Goal: Obtain resource: Download file/media

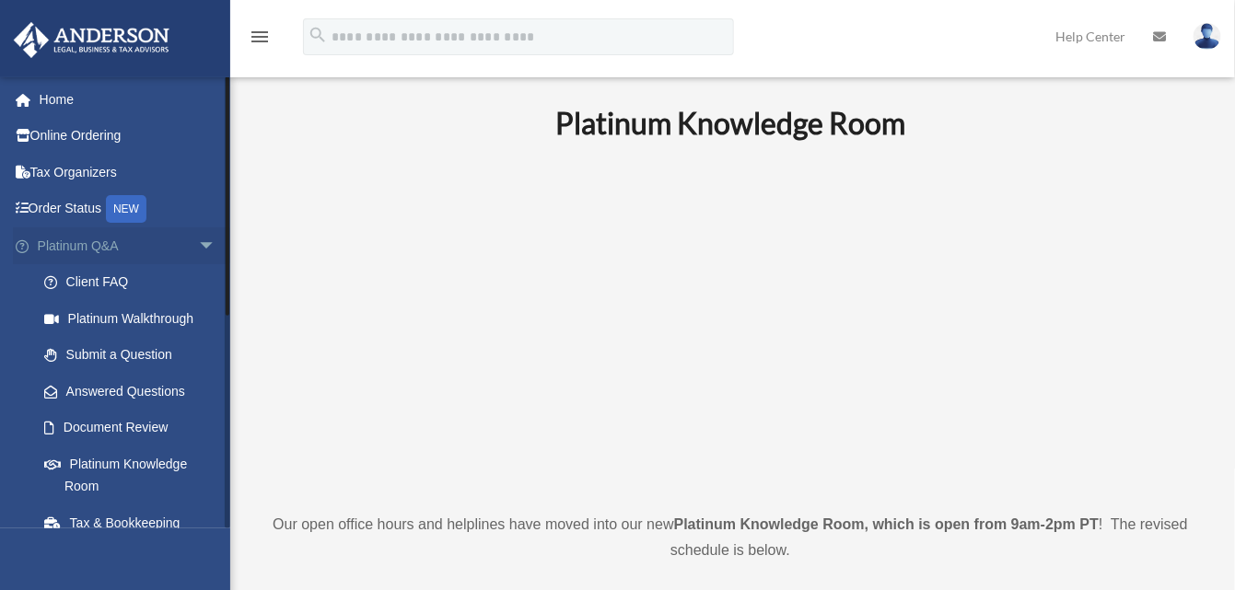
click at [198, 235] on span "arrow_drop_down" at bounding box center [216, 246] width 37 height 38
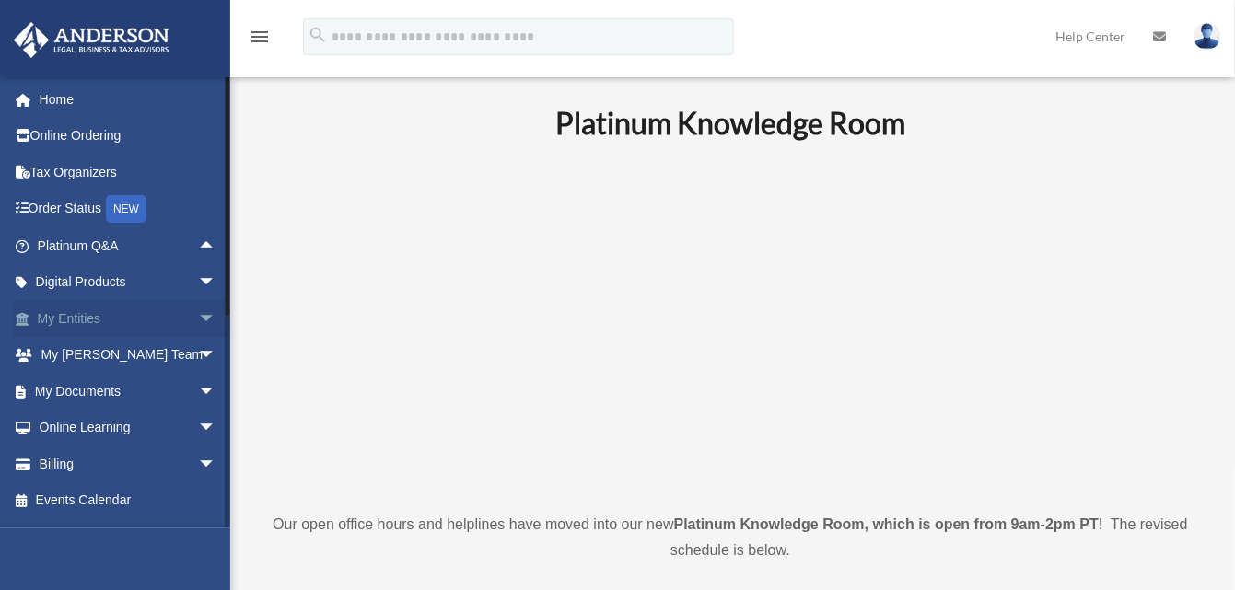
click at [44, 311] on link "My Entities arrow_drop_down" at bounding box center [128, 318] width 231 height 37
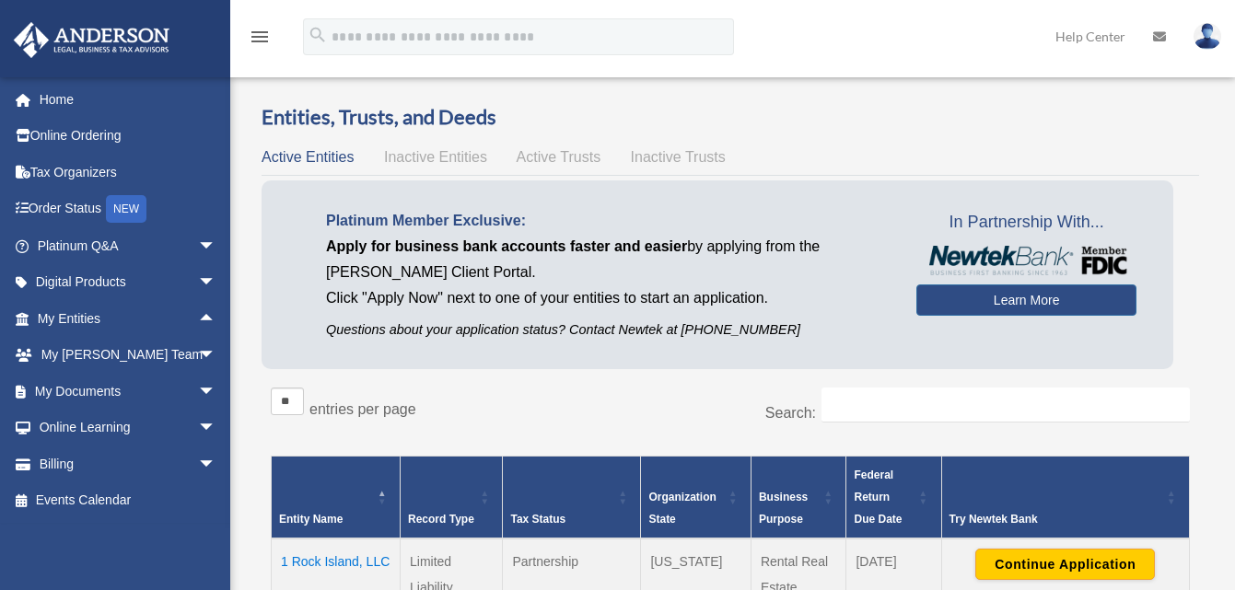
scroll to position [276, 0]
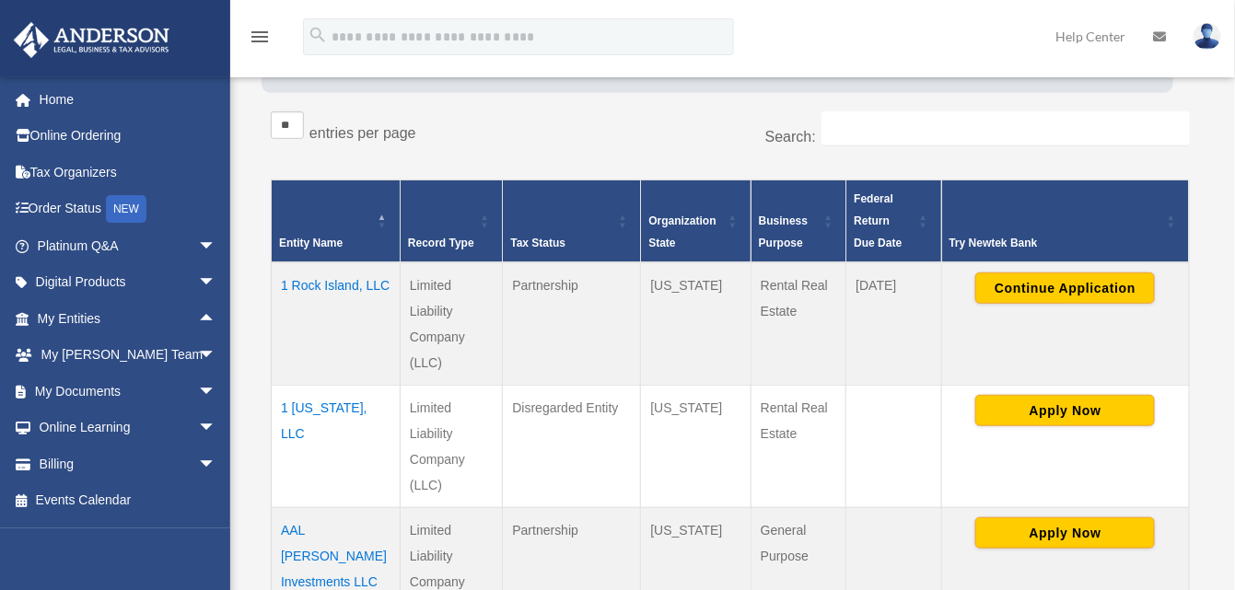
click at [308, 284] on td "1 Rock Island, LLC" at bounding box center [336, 323] width 129 height 123
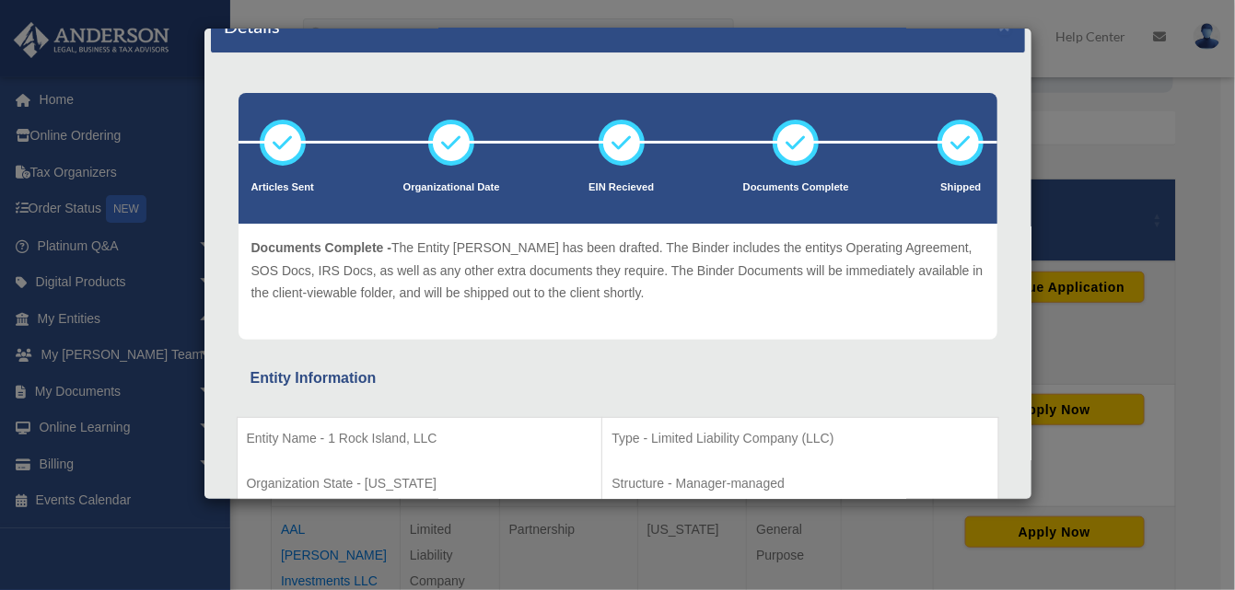
scroll to position [0, 0]
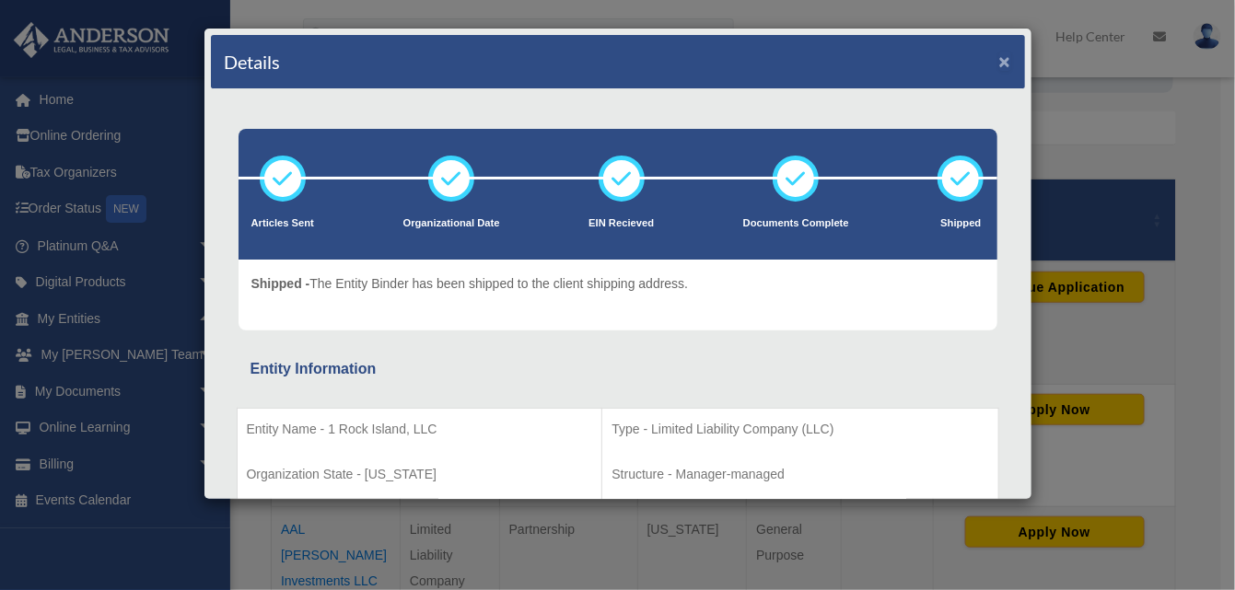
click at [999, 55] on button "×" at bounding box center [1005, 61] width 12 height 19
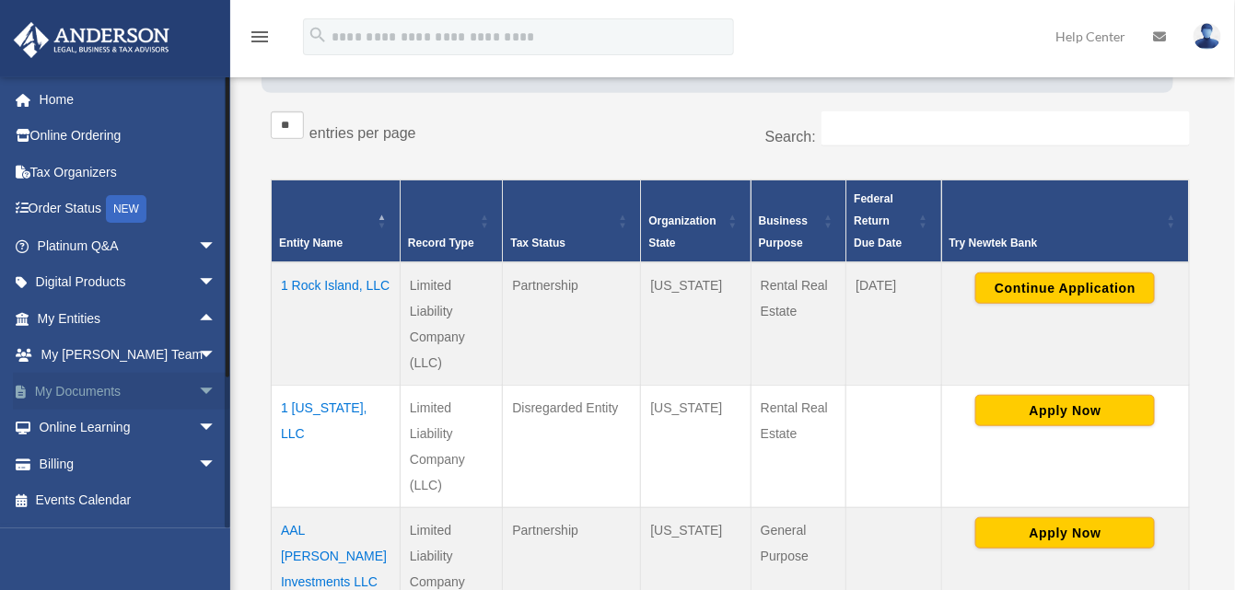
click at [198, 388] on span "arrow_drop_down" at bounding box center [216, 392] width 37 height 38
click at [73, 422] on link "Box" at bounding box center [135, 428] width 218 height 37
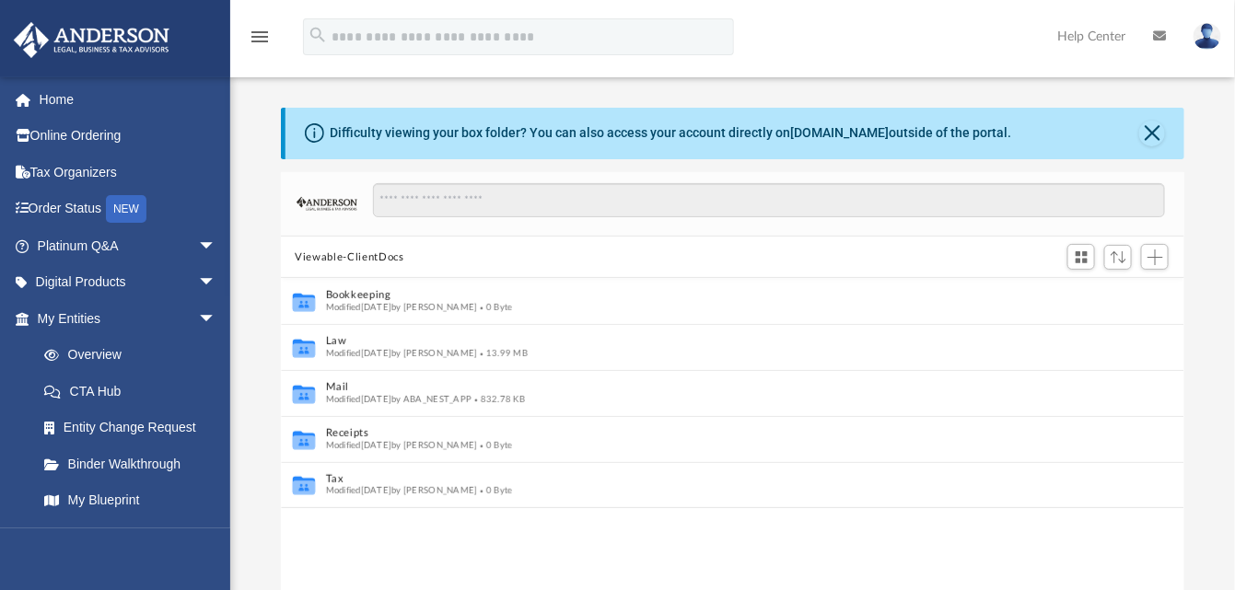
scroll to position [15, 15]
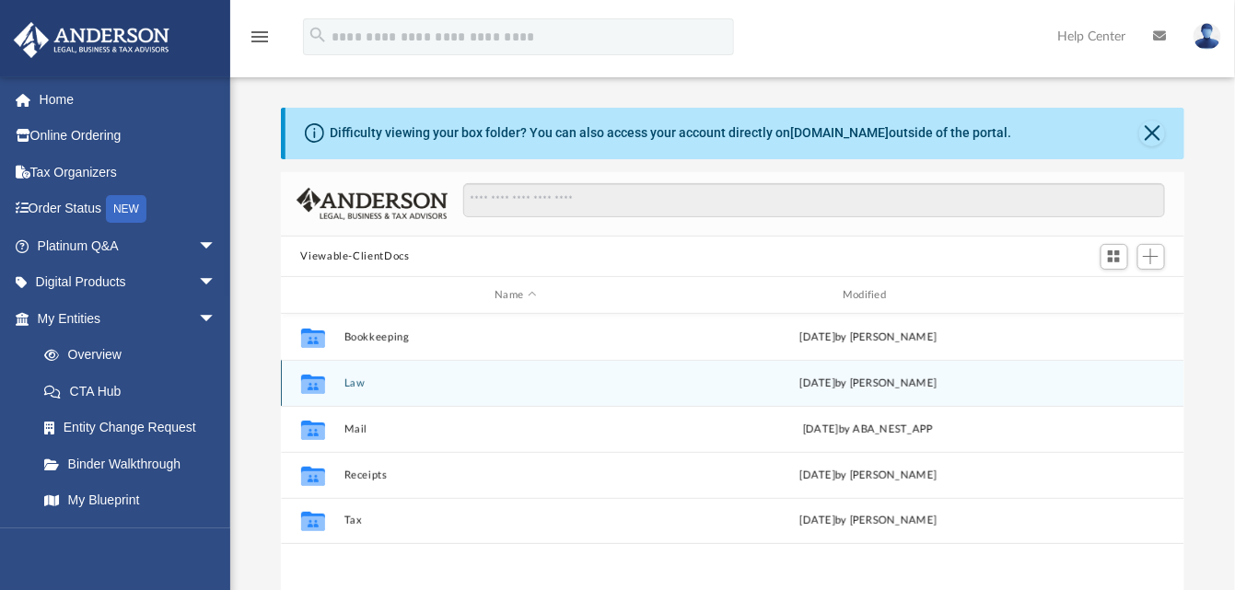
click at [723, 369] on div "Collaborated Folder Law Fri Aug 8 2025 by Nikki Llagas" at bounding box center [733, 383] width 904 height 46
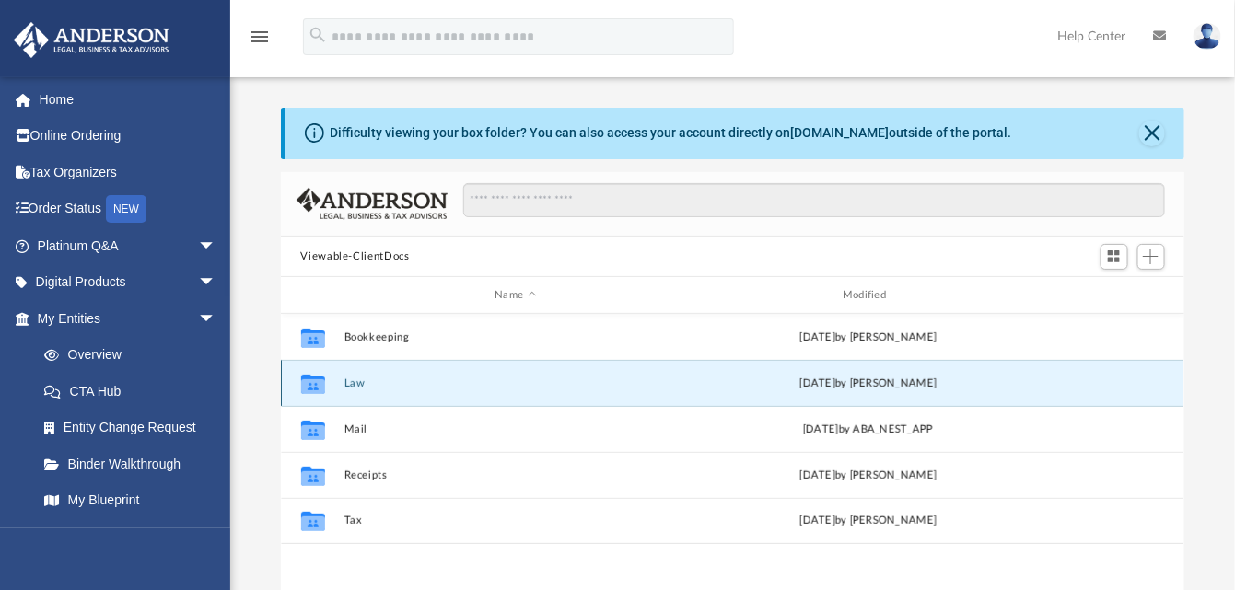
click at [373, 377] on button "Law" at bounding box center [515, 383] width 344 height 12
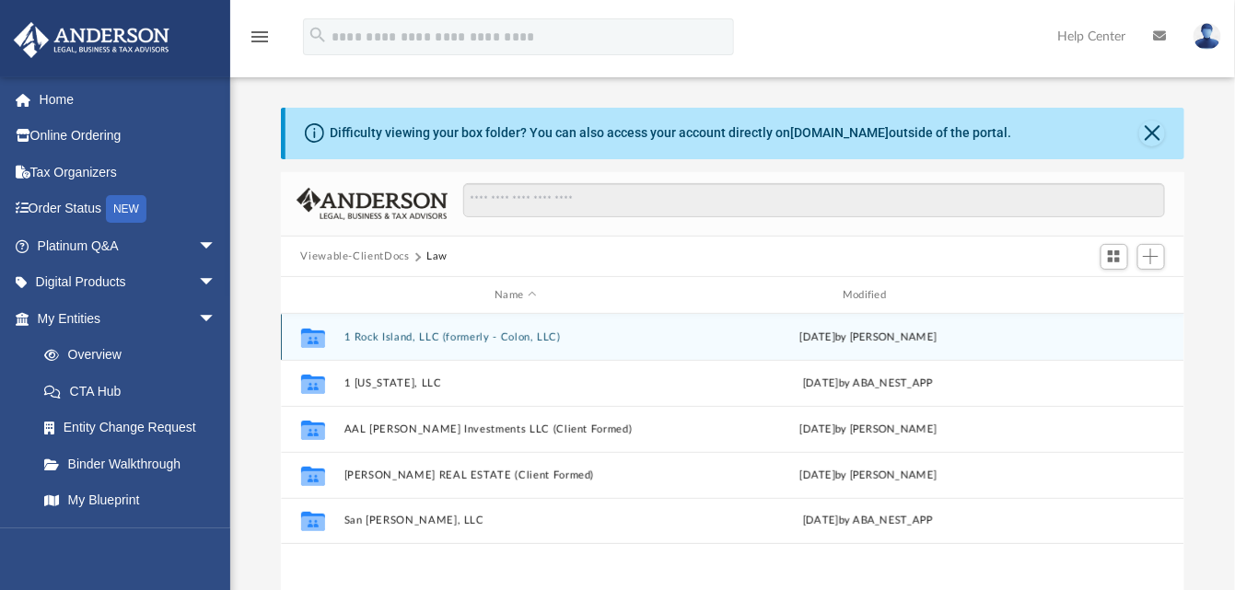
click at [454, 333] on button "1 Rock Island, LLC (formerly - Colon, LLC)" at bounding box center [515, 337] width 344 height 12
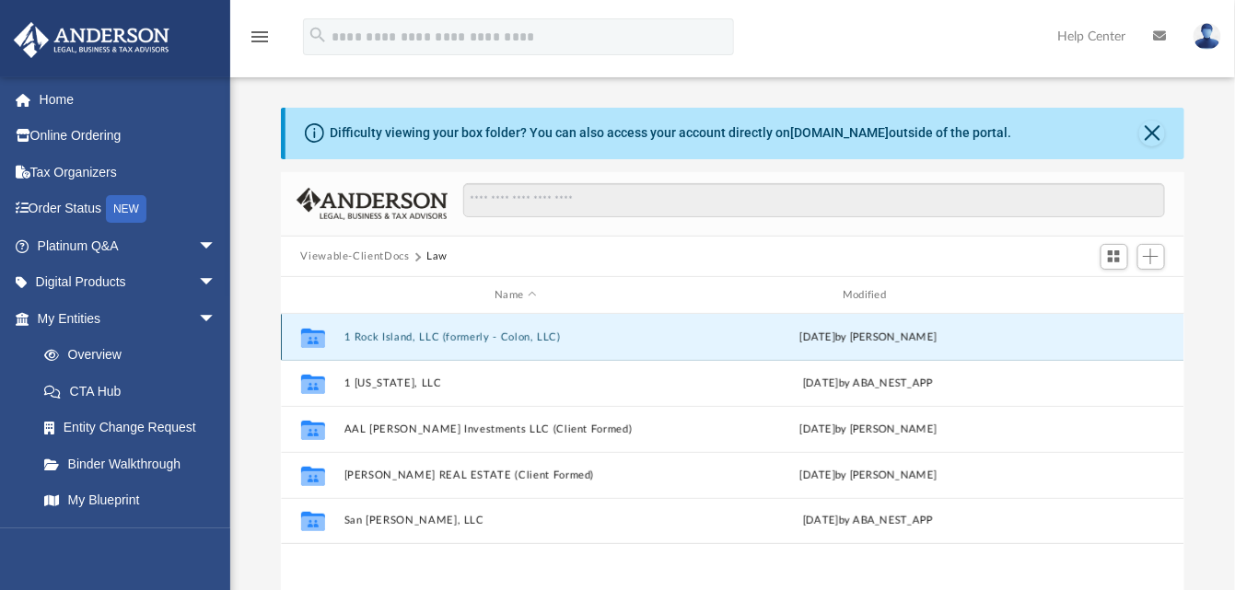
click at [454, 333] on button "1 Rock Island, LLC (formerly - Colon, LLC)" at bounding box center [515, 337] width 344 height 12
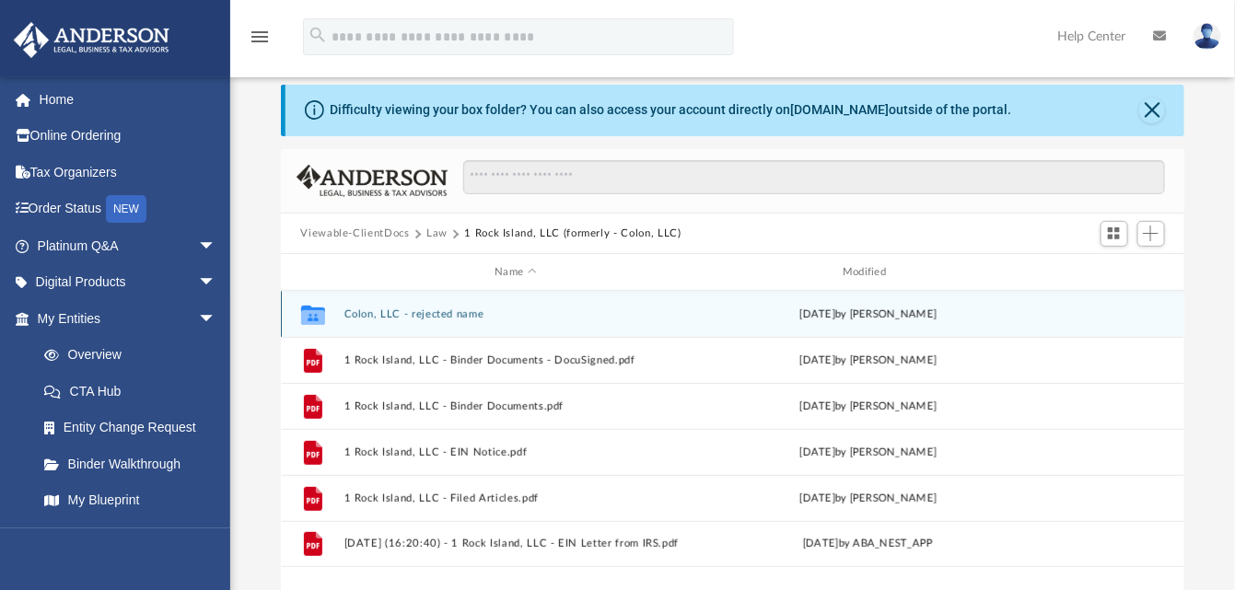
scroll to position [92, 0]
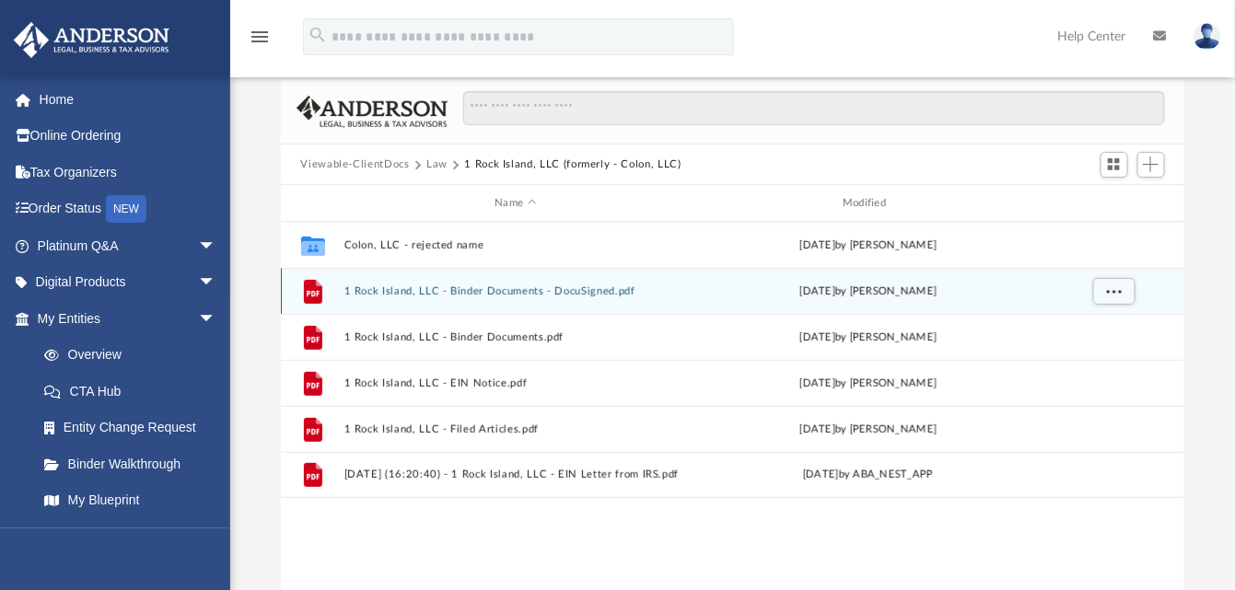
click at [532, 285] on button "1 Rock Island, LLC - Binder Documents - DocuSigned.pdf" at bounding box center [515, 291] width 344 height 12
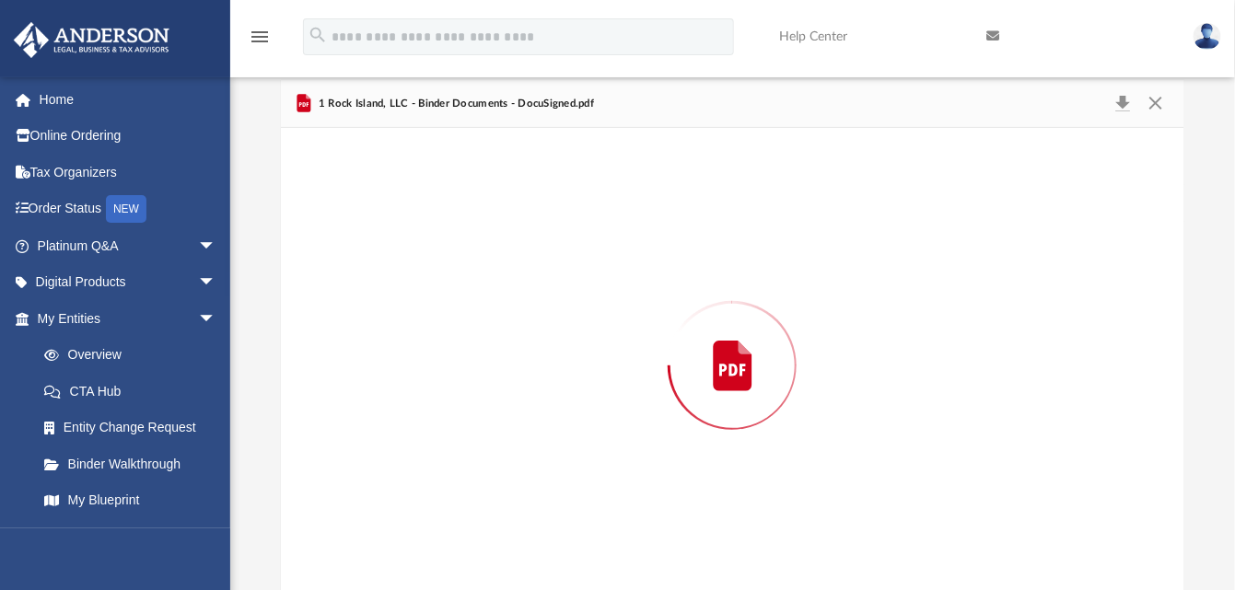
scroll to position [104, 0]
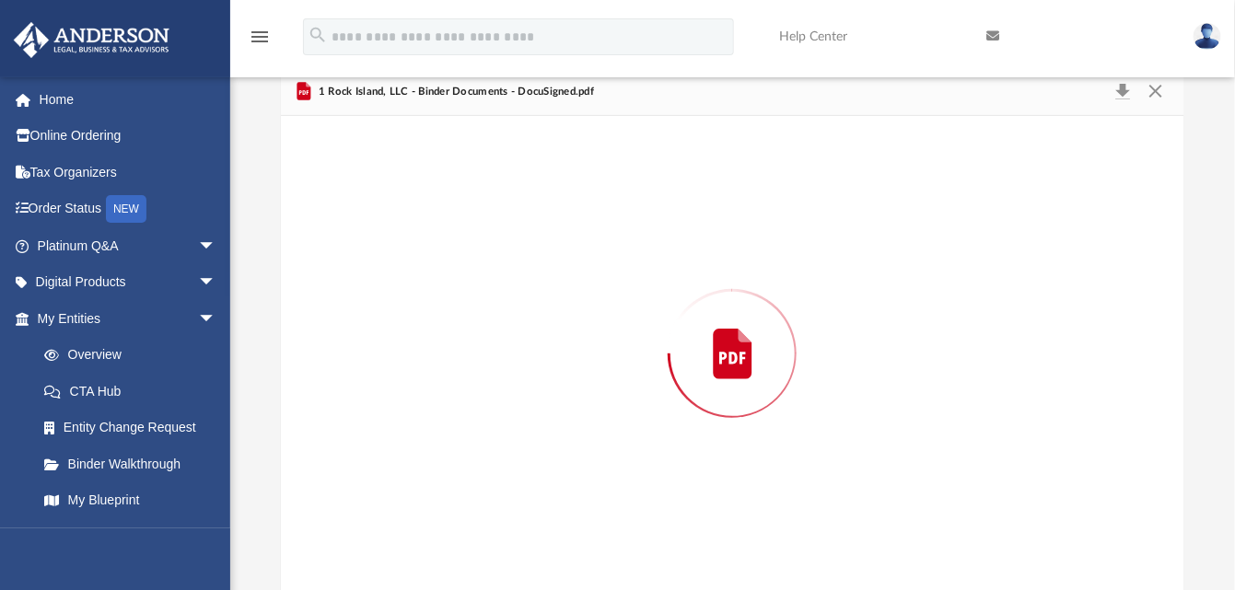
click at [532, 285] on div "Preview" at bounding box center [733, 353] width 904 height 475
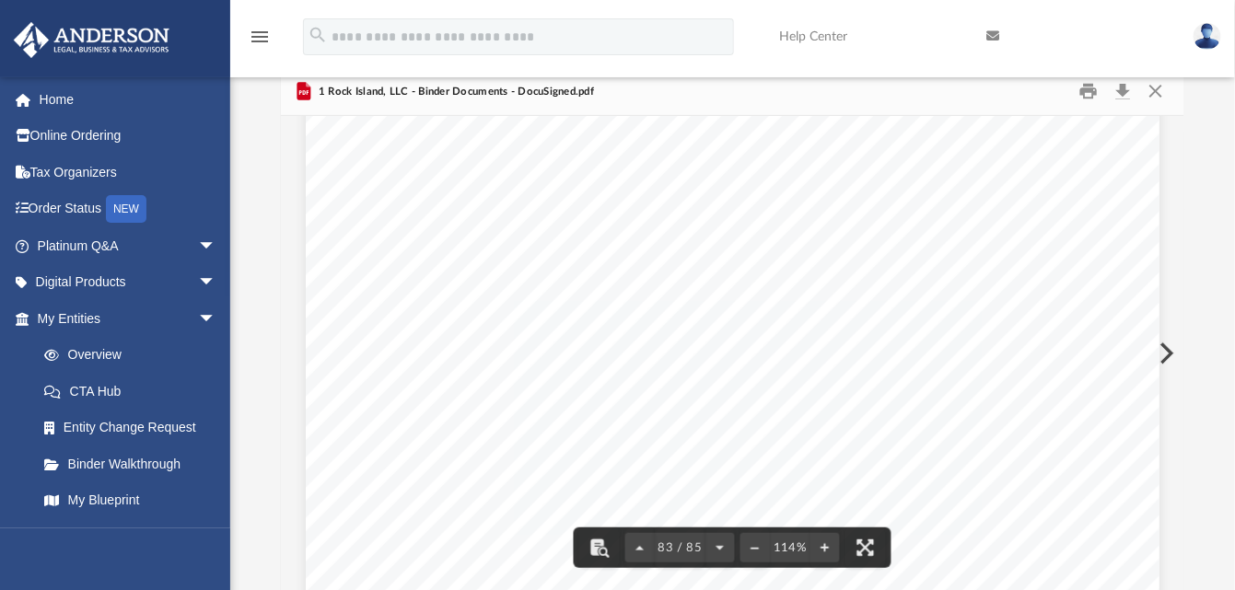
scroll to position [91874, 0]
click at [1159, 83] on button "Close" at bounding box center [1155, 91] width 33 height 29
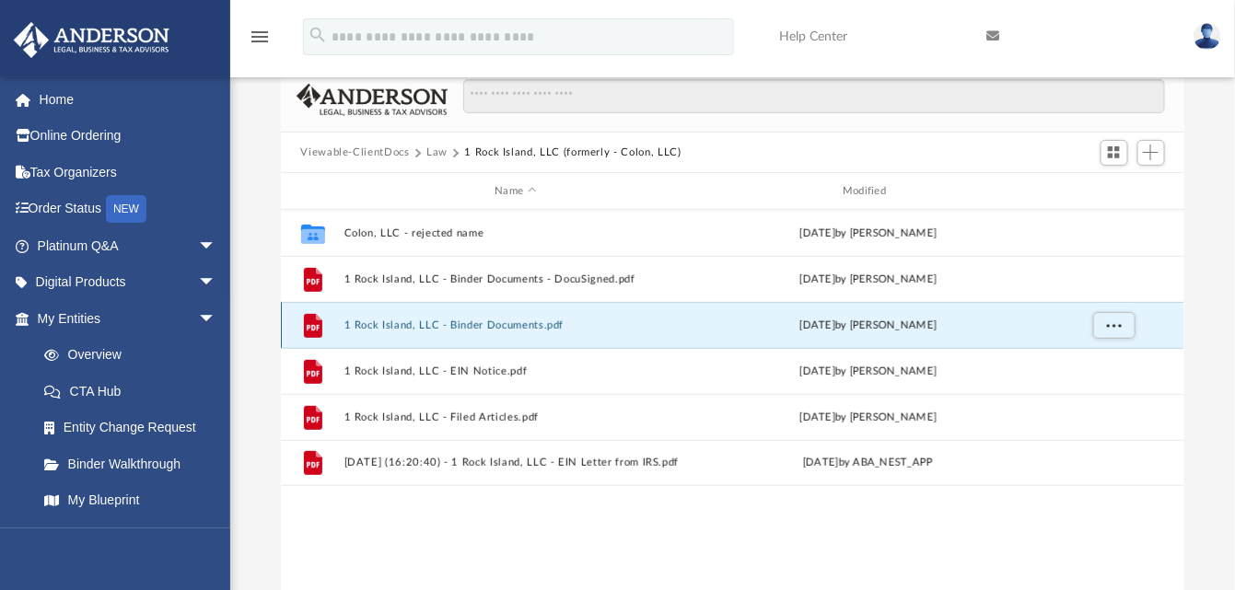
click at [391, 324] on button "1 Rock Island, LLC - Binder Documents.pdf" at bounding box center [515, 325] width 344 height 12
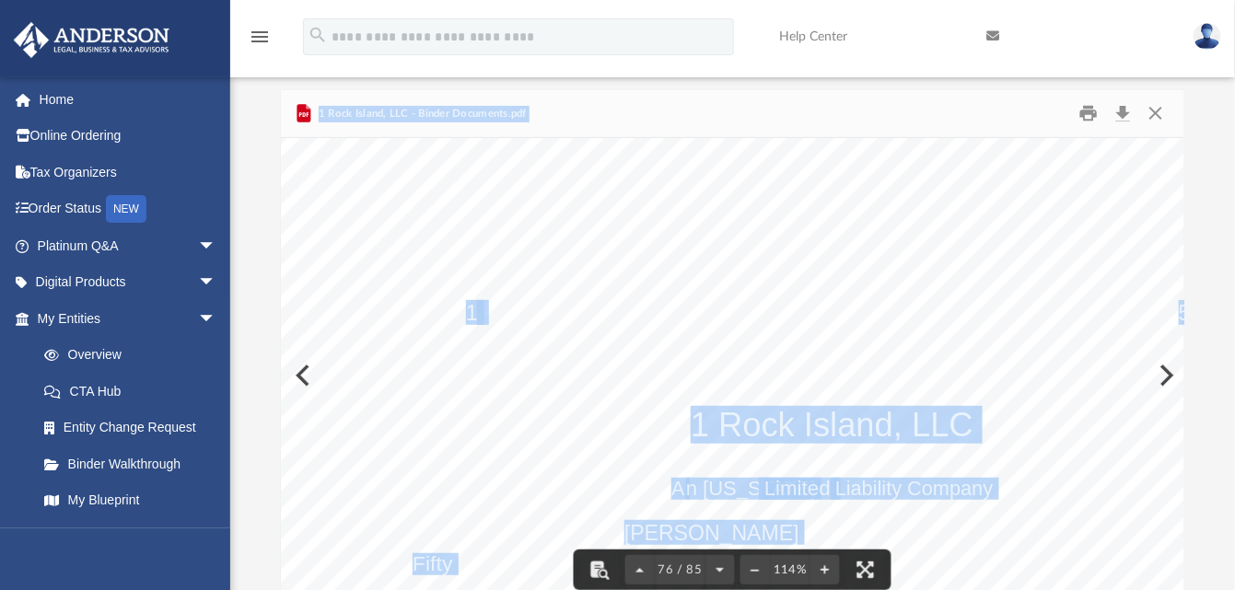
scroll to position [0, 0]
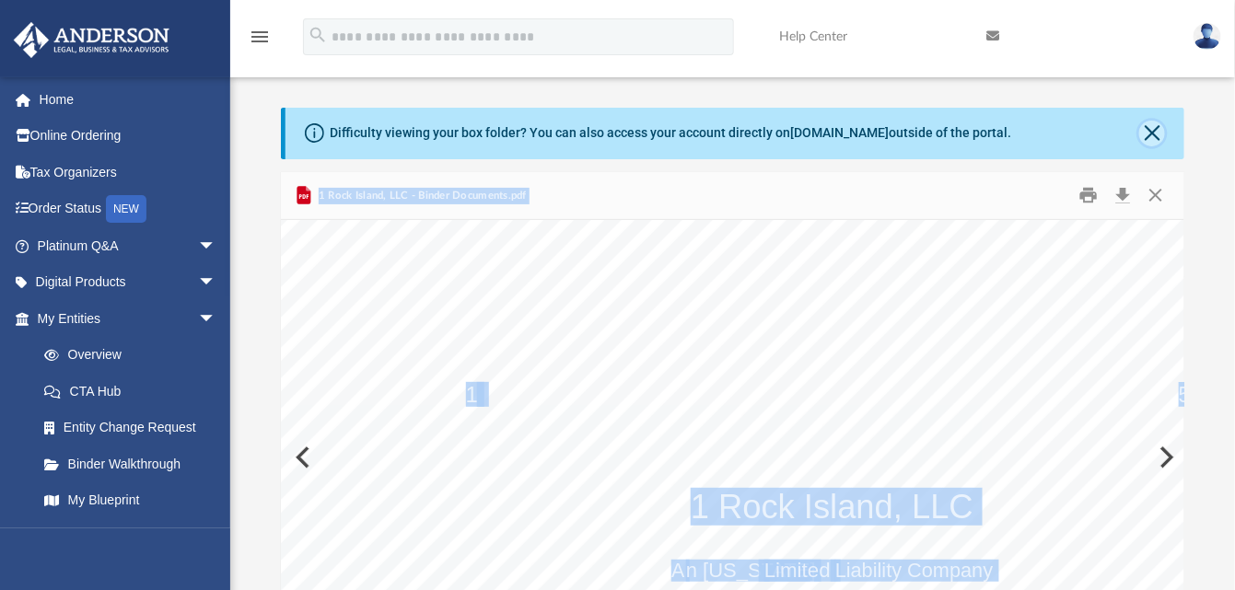
click at [1150, 126] on button "Close" at bounding box center [1152, 134] width 26 height 26
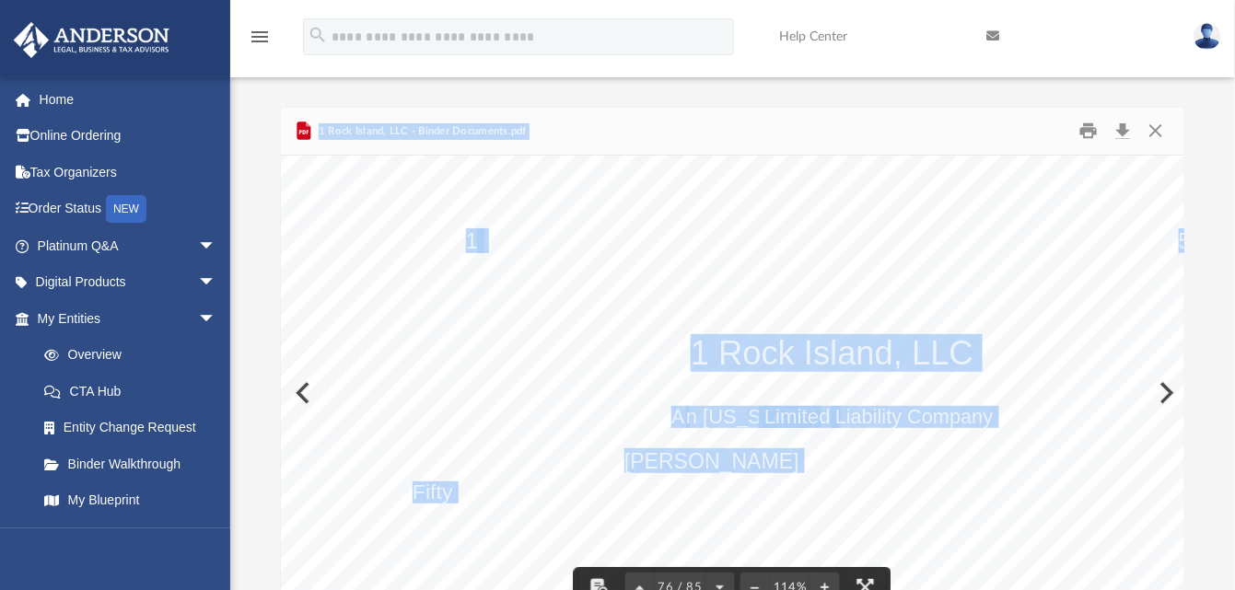
scroll to position [84926, 0]
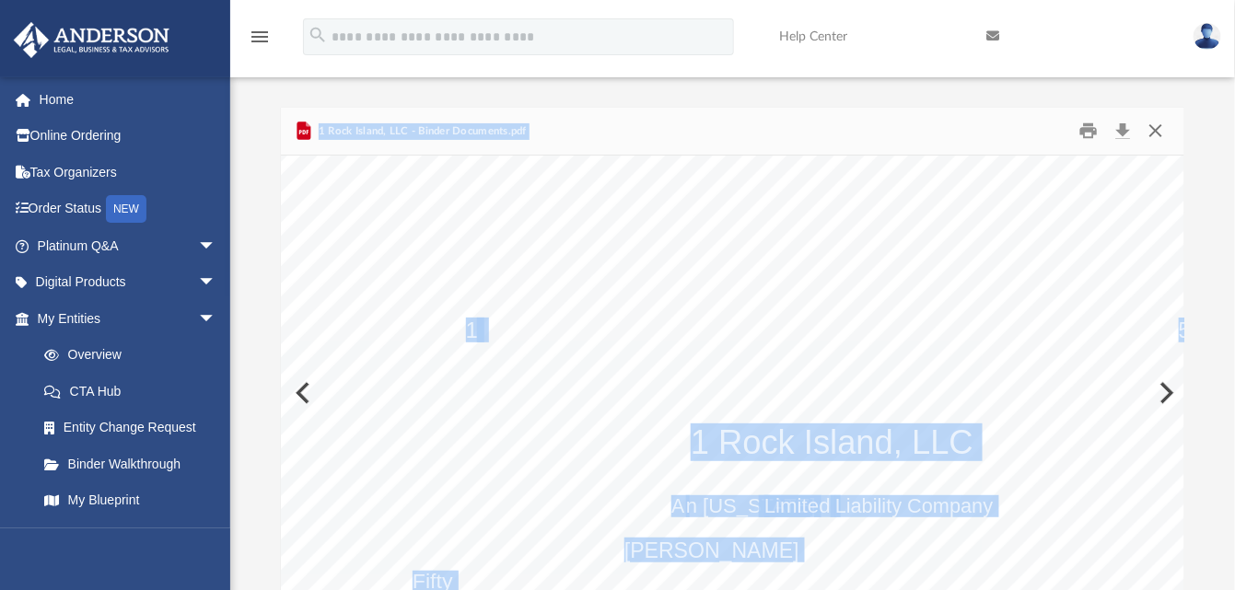
click at [1157, 125] on button "Close" at bounding box center [1155, 131] width 33 height 29
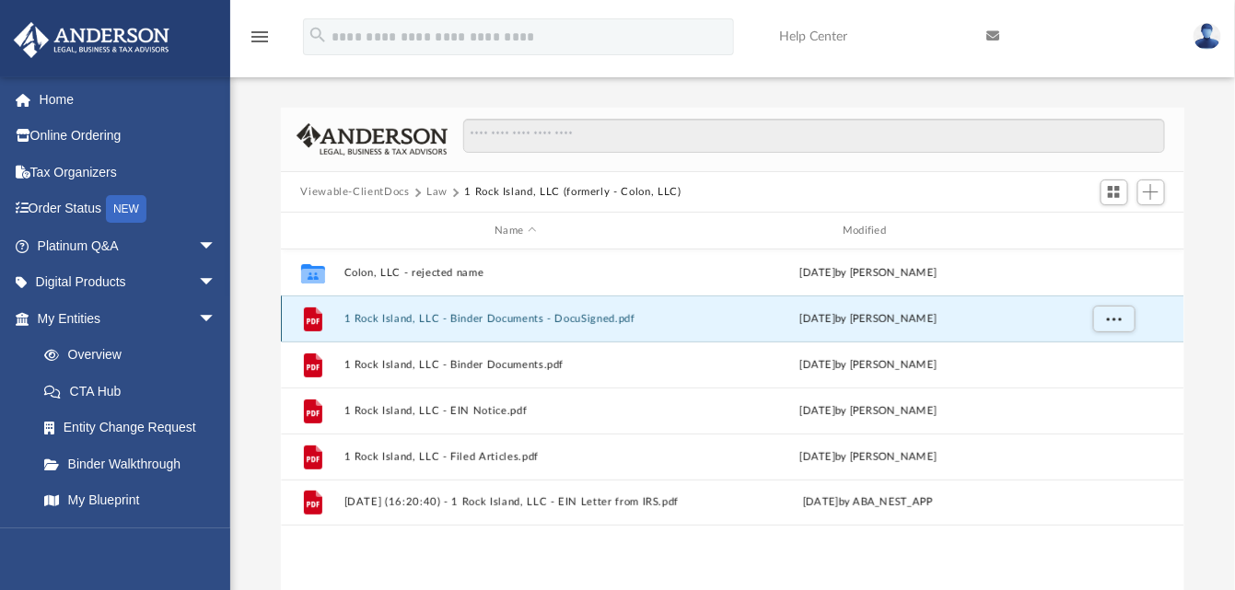
click at [485, 317] on button "1 Rock Island, LLC - Binder Documents - DocuSigned.pdf" at bounding box center [515, 319] width 344 height 12
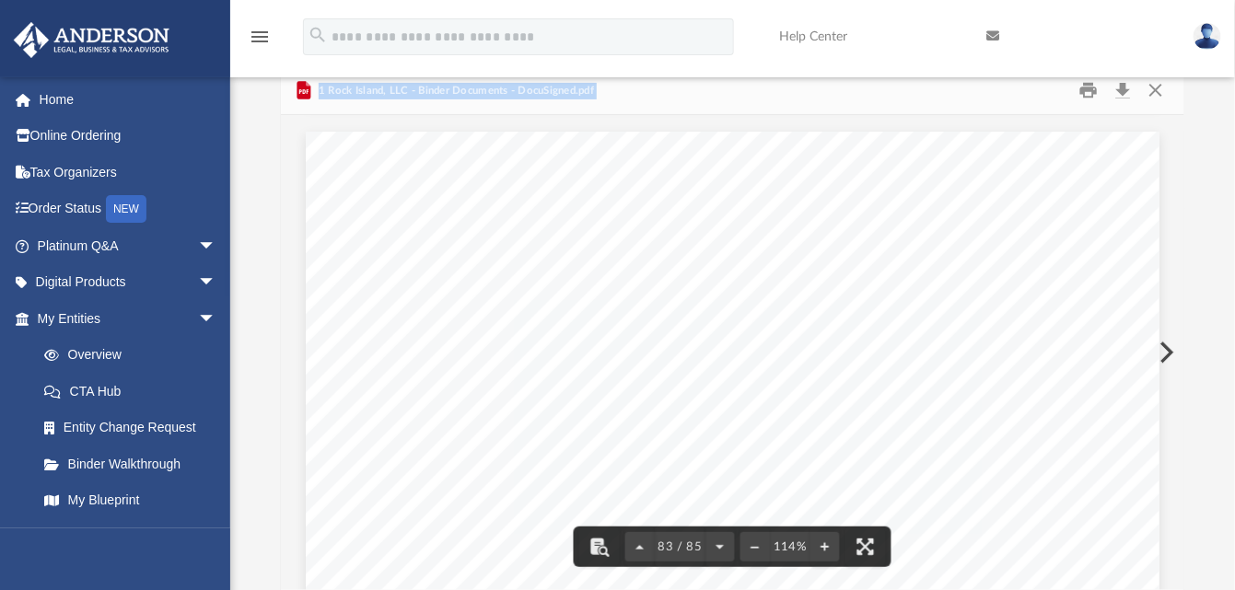
scroll to position [91819, 0]
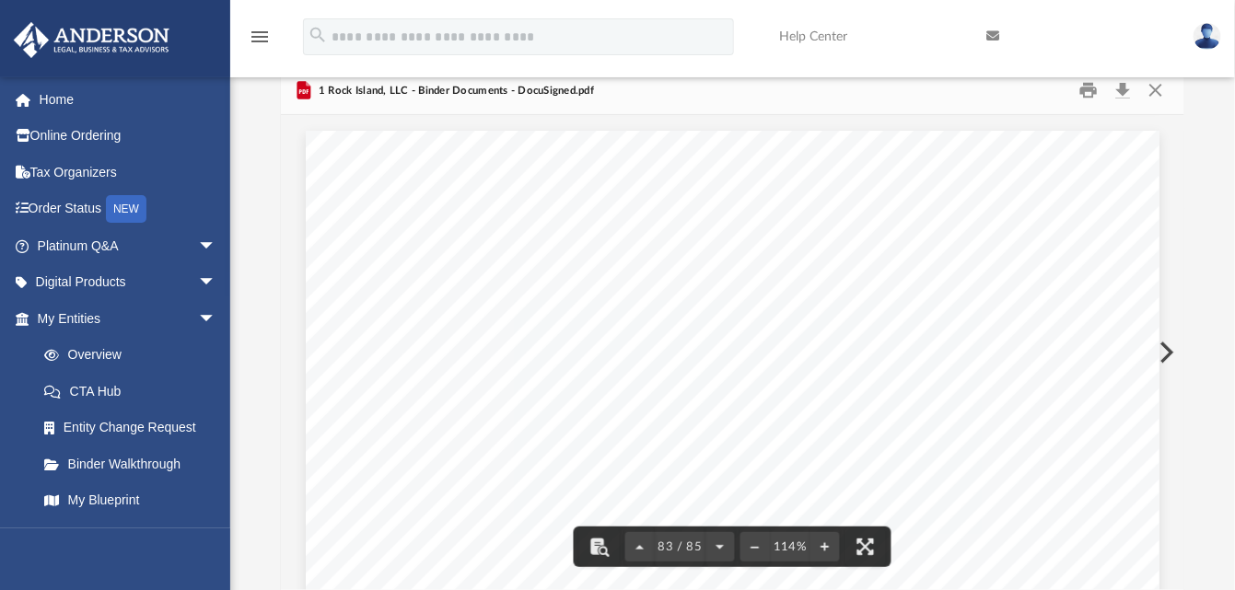
click at [1189, 177] on div "Difficulty viewing your box folder? You can also access your account directly o…" at bounding box center [732, 329] width 1004 height 524
click at [1156, 84] on button "Close" at bounding box center [1155, 90] width 33 height 29
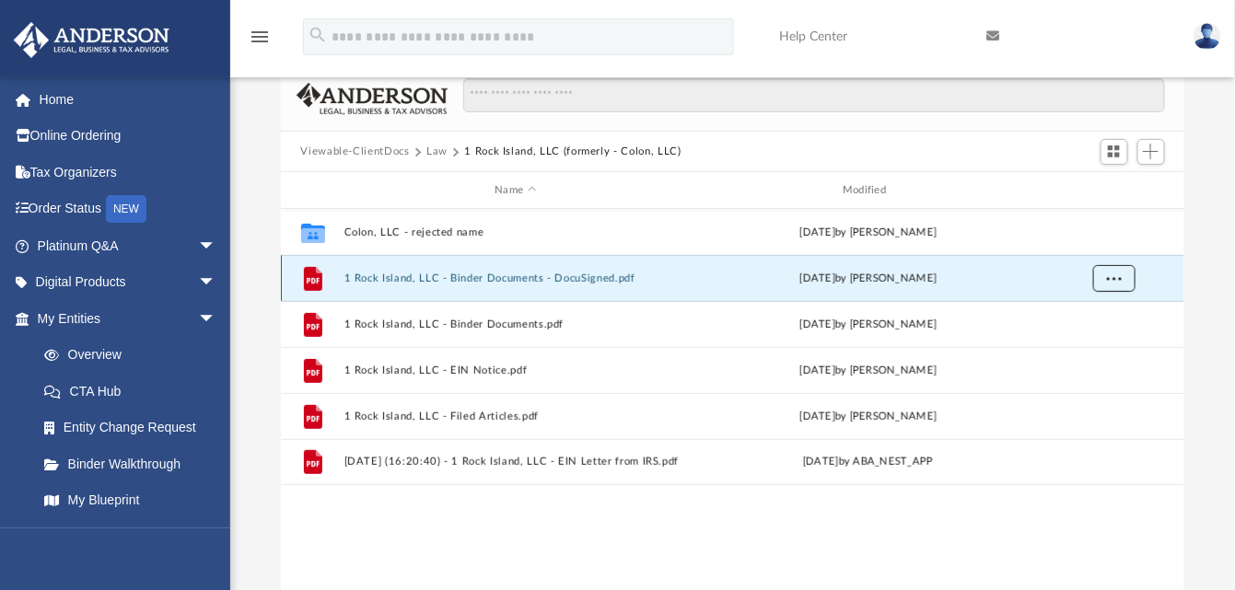
click at [1109, 273] on span "More options" at bounding box center [1113, 278] width 15 height 10
click at [1086, 316] on li "Preview" at bounding box center [1095, 316] width 53 height 19
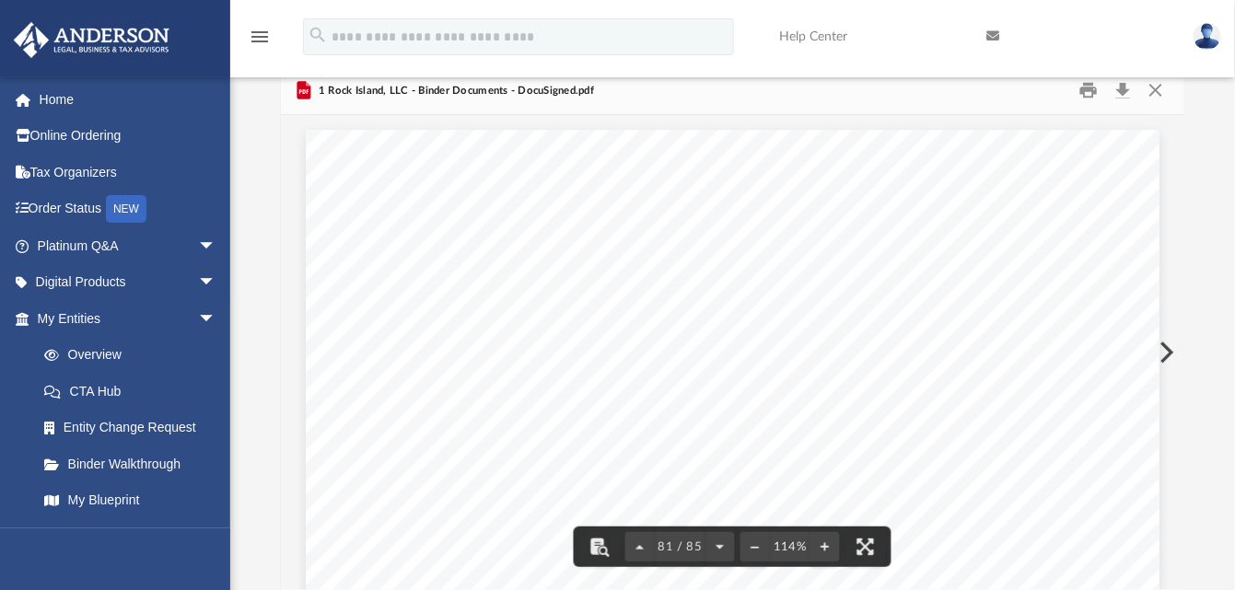
scroll to position [89555, 0]
click at [1166, 348] on button "Preview" at bounding box center [1164, 353] width 41 height 52
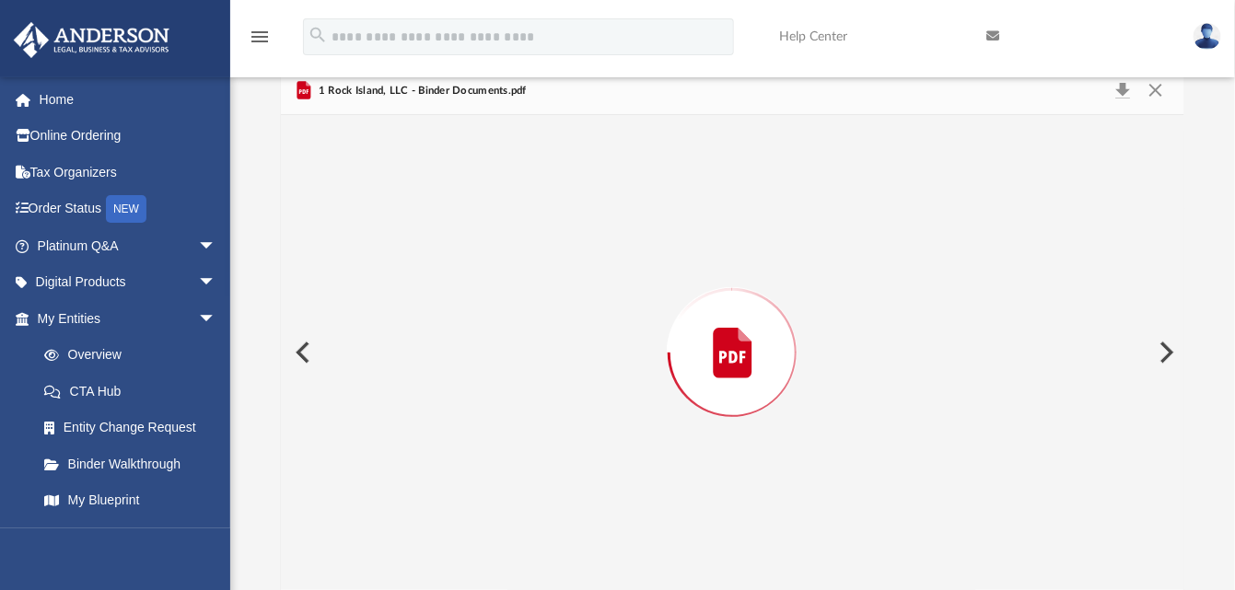
scroll to position [84900, 0]
click at [1166, 348] on div "1 50 1 Rock Island, LLC A n Illinois Limited Liability Company James Allen Fifty" at bounding box center [833, 556] width 1105 height 853
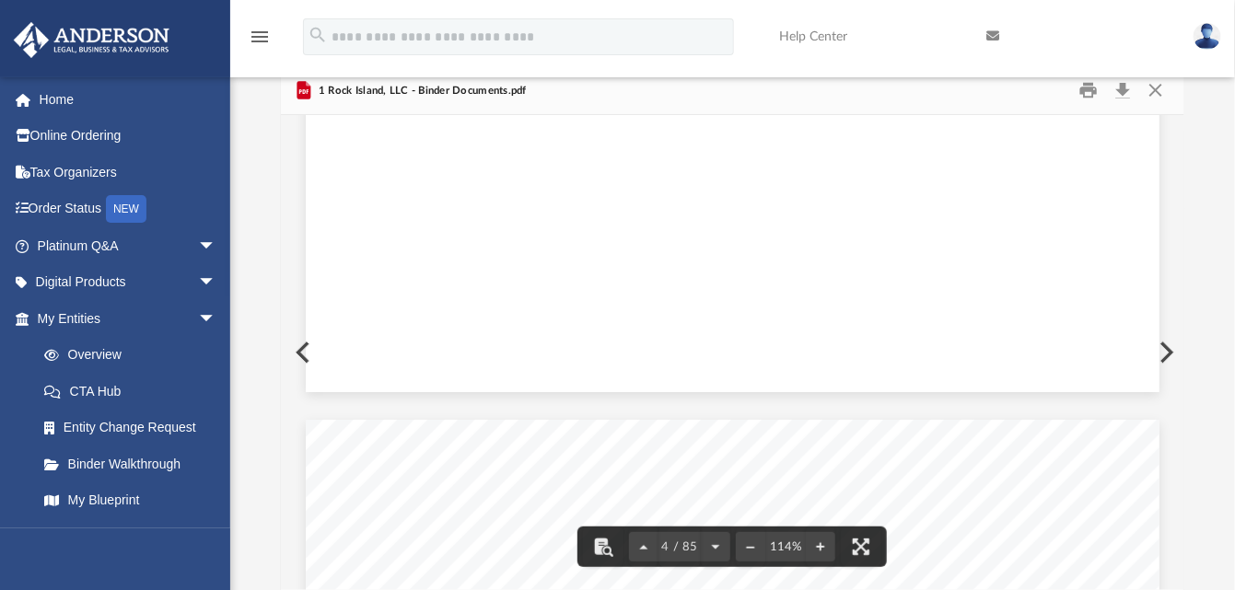
scroll to position [0, 0]
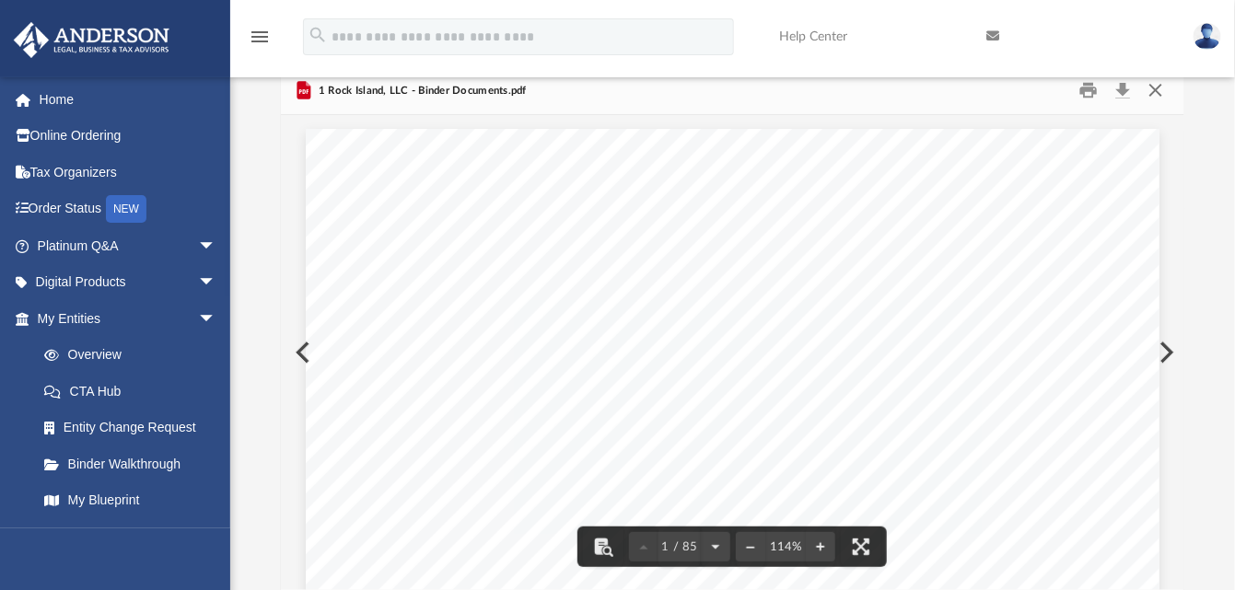
click at [1159, 84] on button "Close" at bounding box center [1155, 90] width 33 height 29
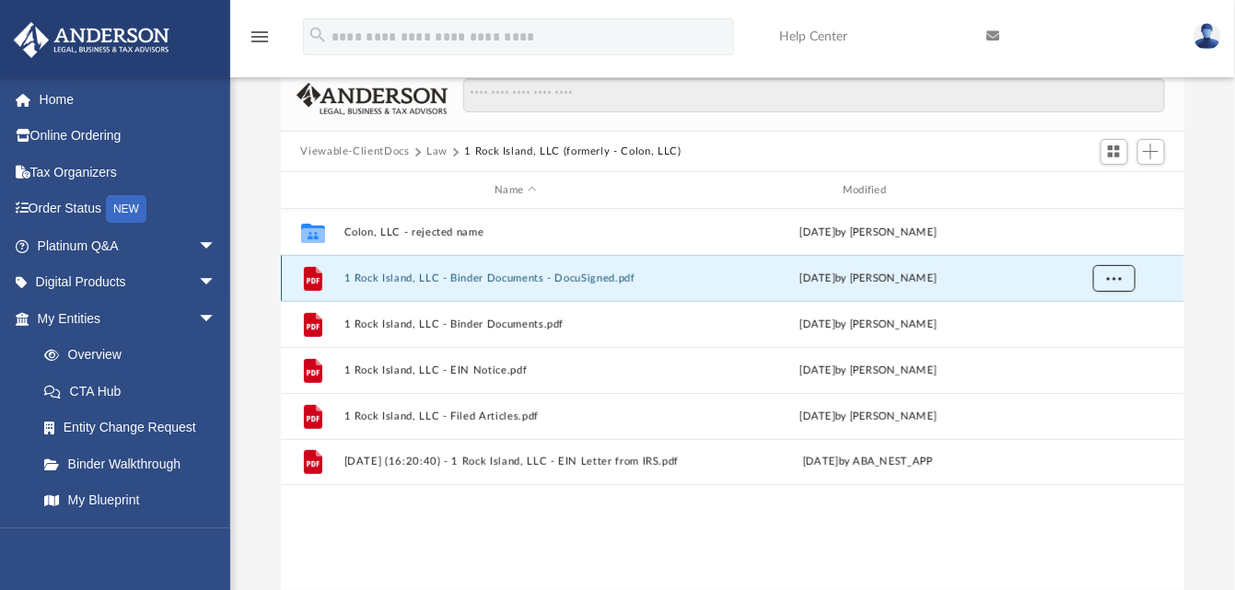
click at [1117, 275] on span "More options" at bounding box center [1113, 278] width 15 height 10
click at [337, 272] on div "File 1 Rock Island, LLC - Binder Documents - DocuSigned.pdf Mon Jun 9 2025 by Z…" at bounding box center [733, 278] width 904 height 46
click at [1034, 180] on div "Name Modified" at bounding box center [733, 190] width 904 height 37
